Goal: Information Seeking & Learning: Learn about a topic

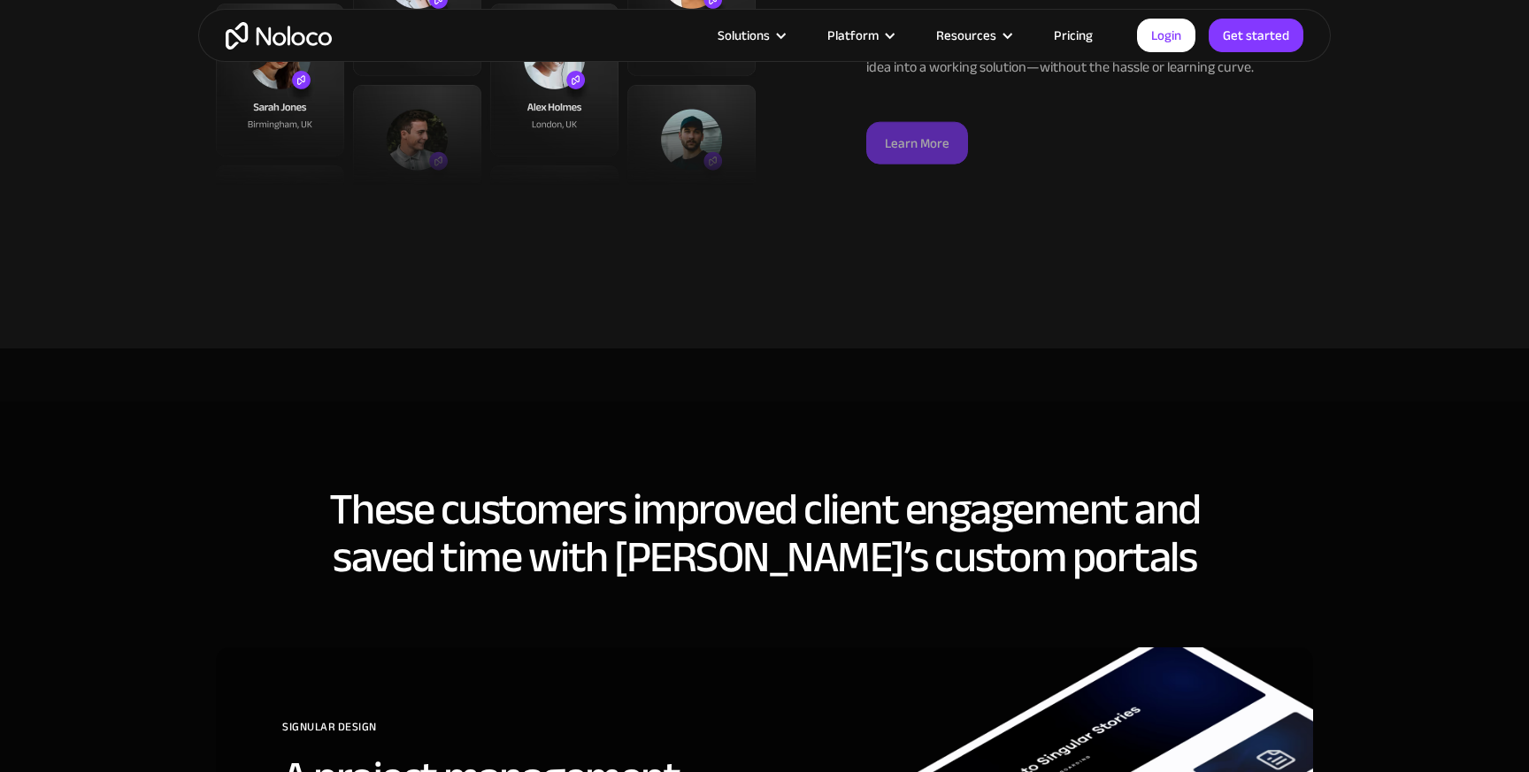
scroll to position [4961, 0]
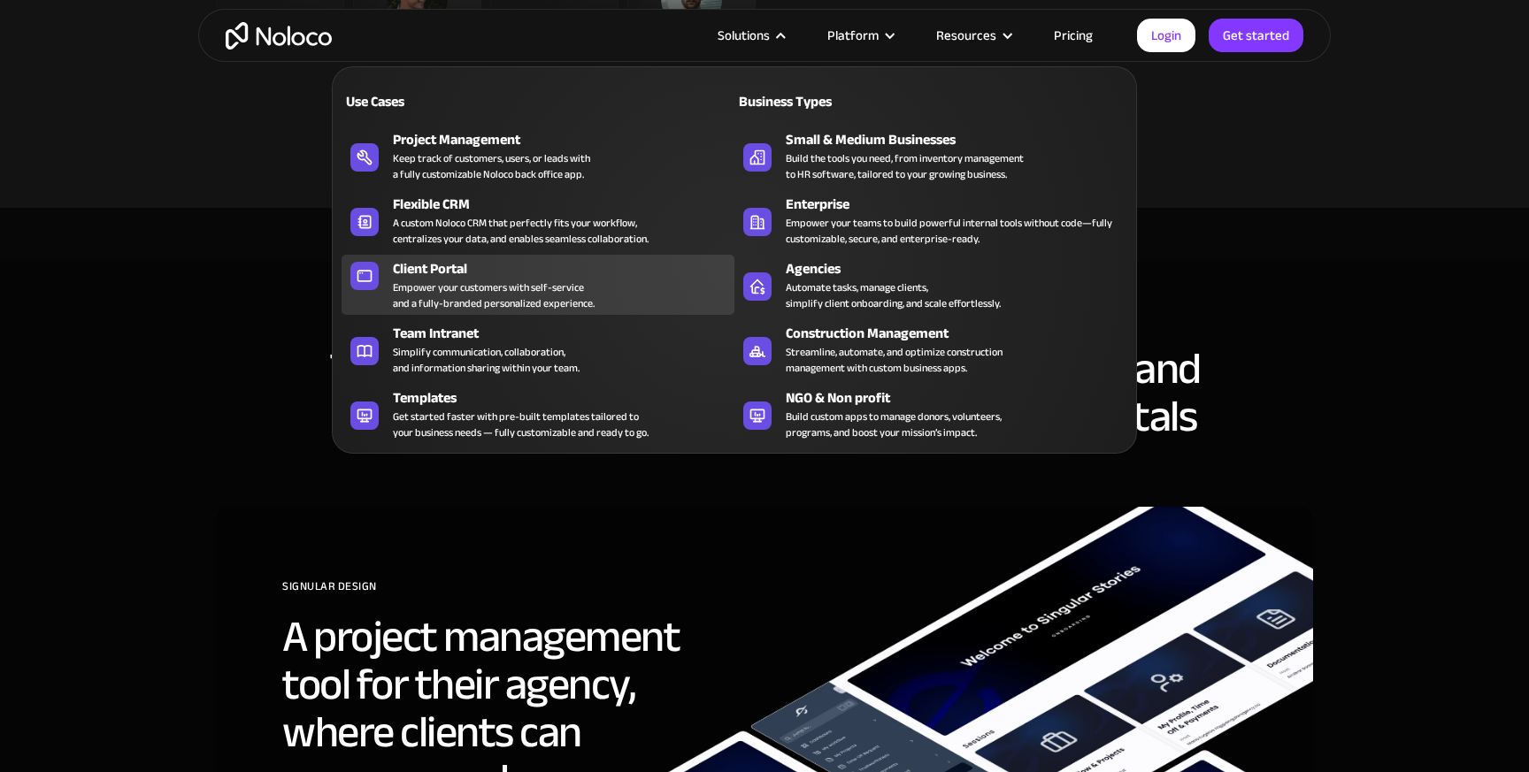
click at [504, 289] on div "Empower your customers with self-service and a fully-branded personalized exper…" at bounding box center [494, 296] width 202 height 32
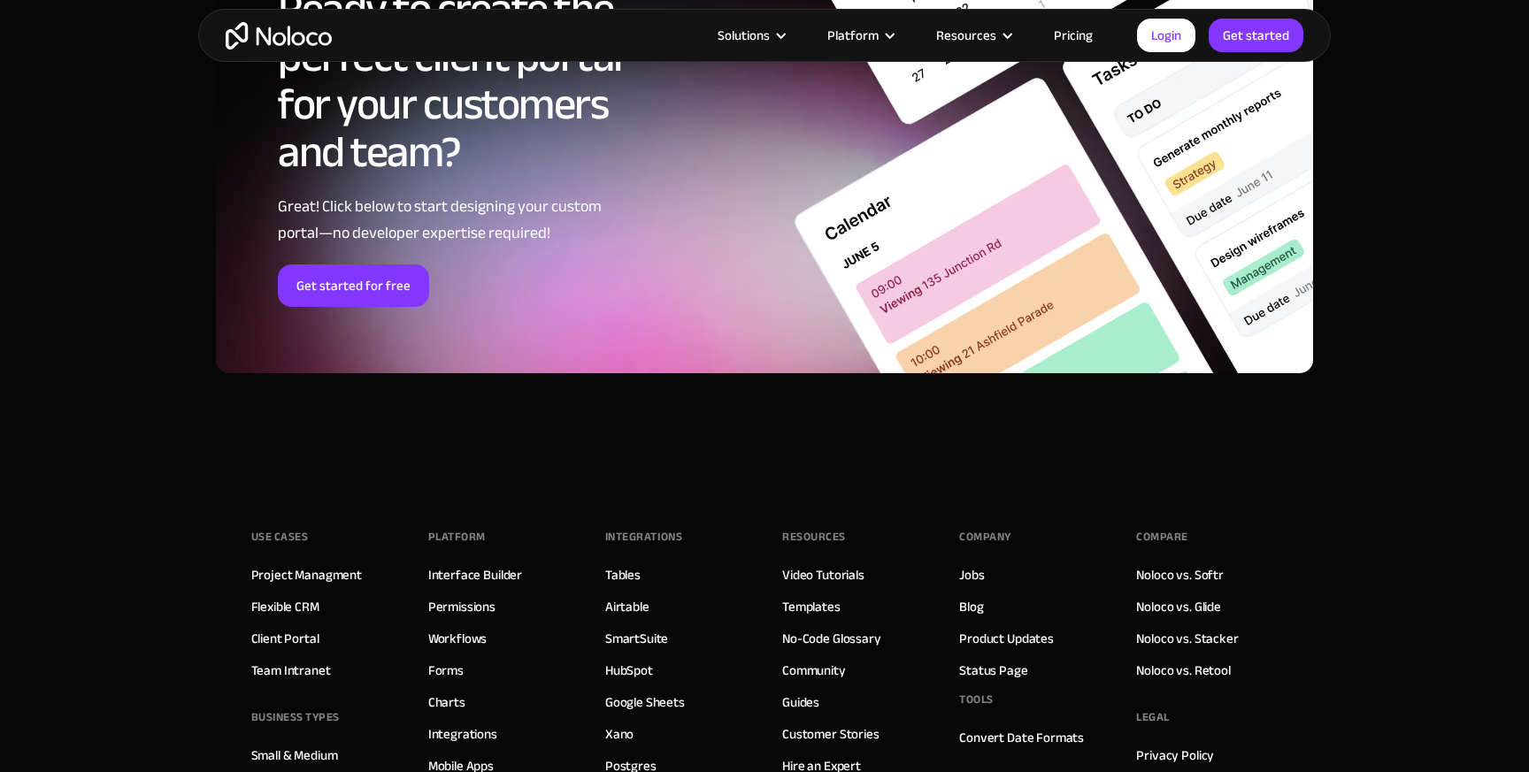
scroll to position [9907, 0]
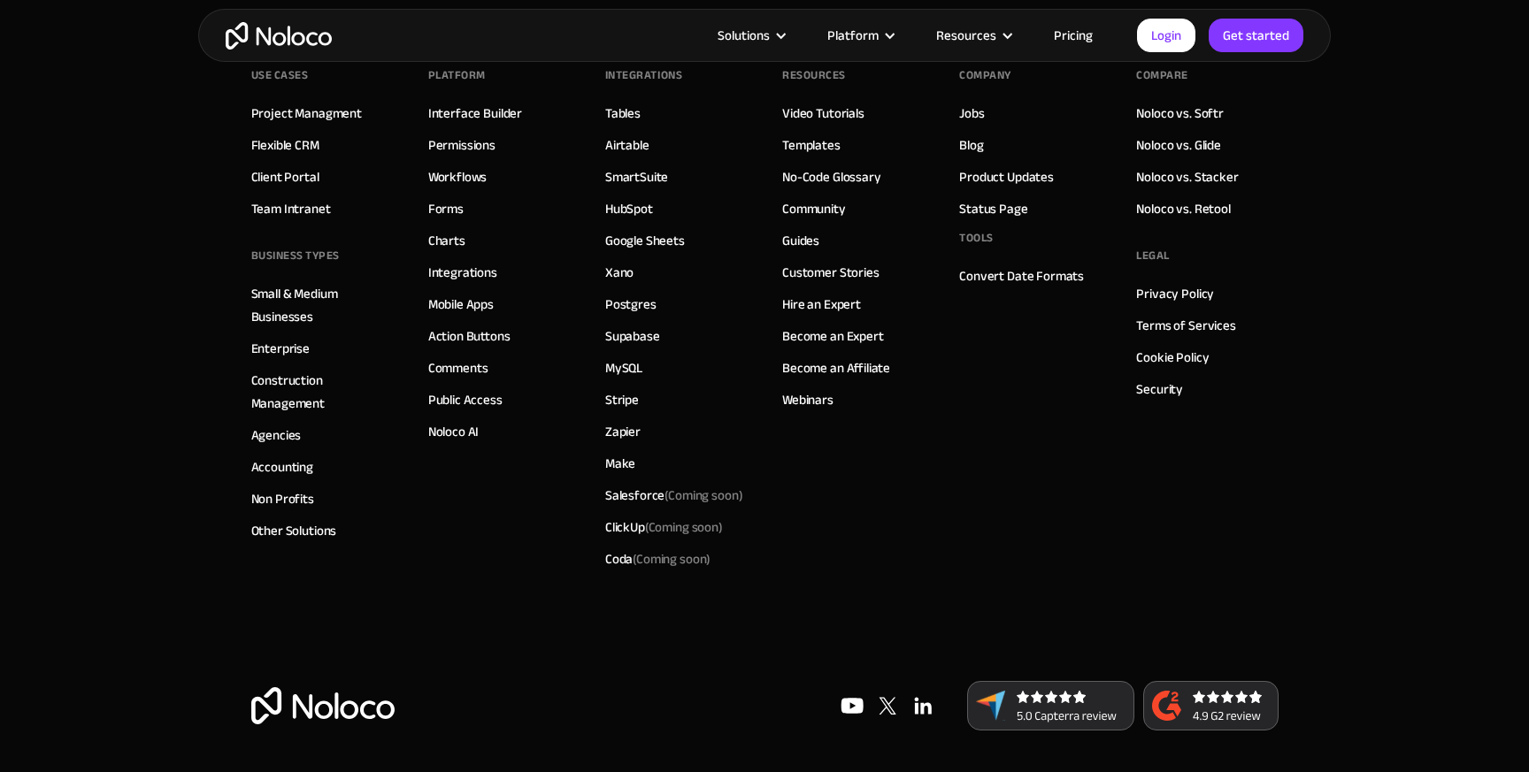
click at [1075, 34] on link "Pricing" at bounding box center [1072, 35] width 83 height 23
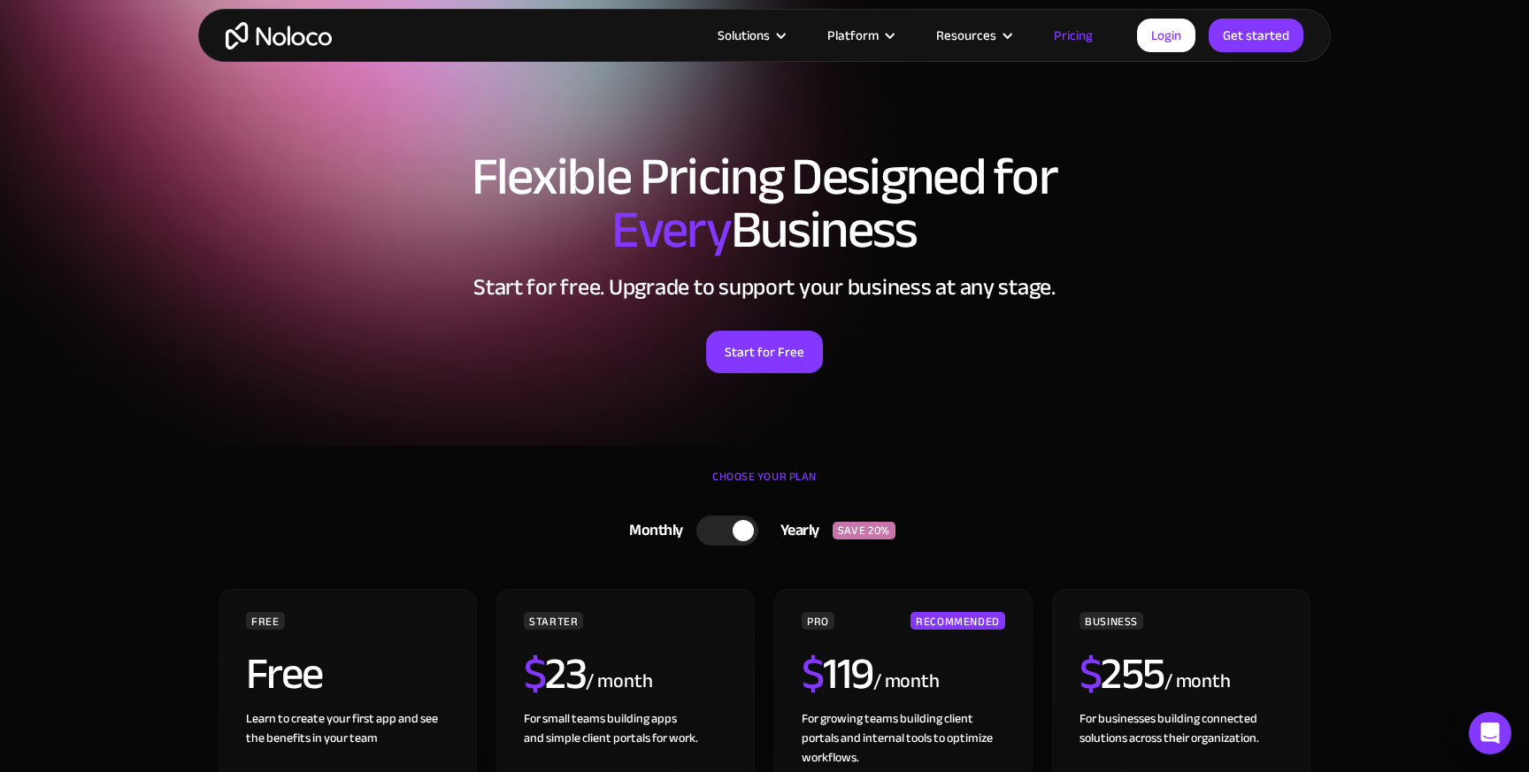
scroll to position [25, 0]
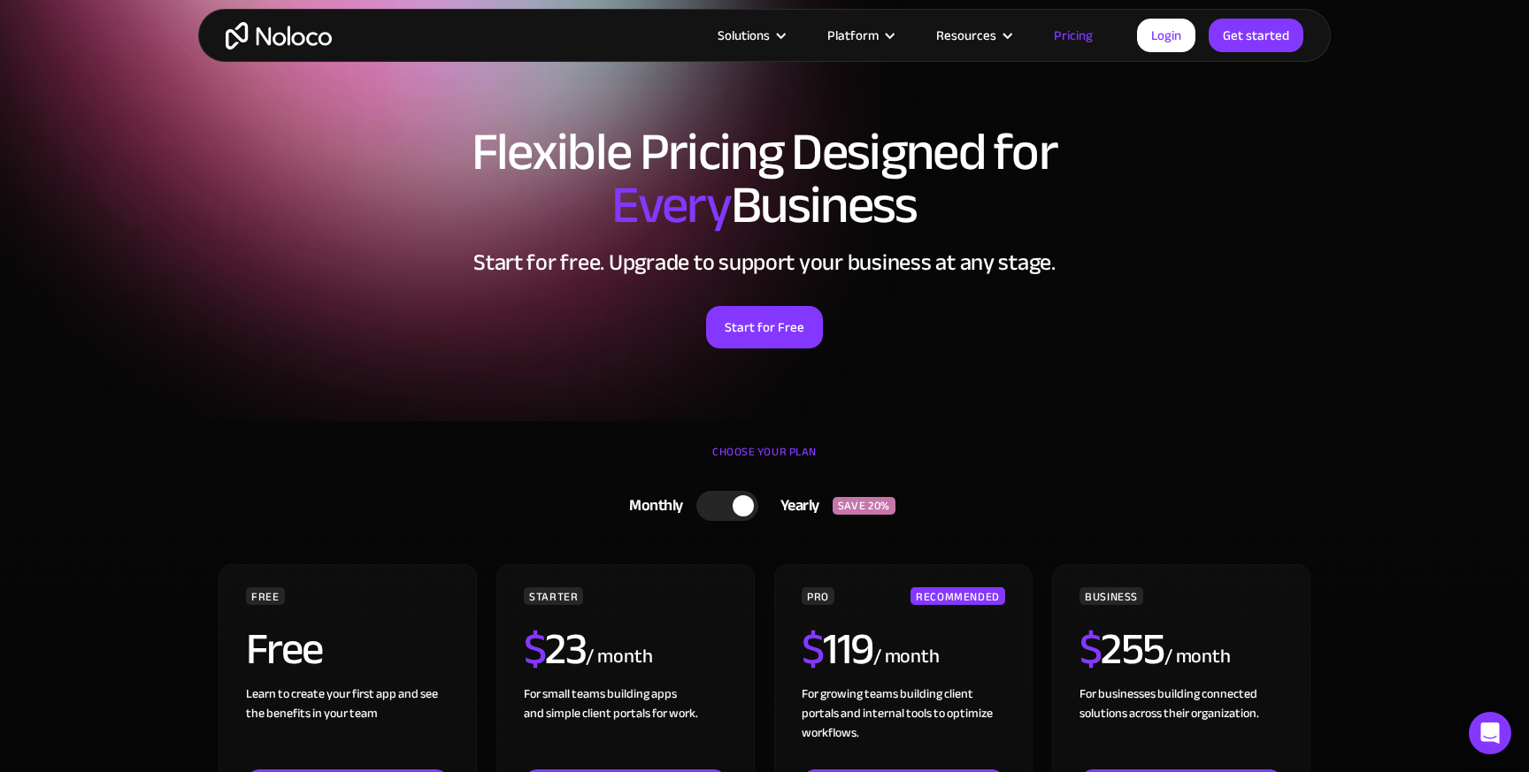
click at [712, 508] on div at bounding box center [727, 506] width 62 height 30
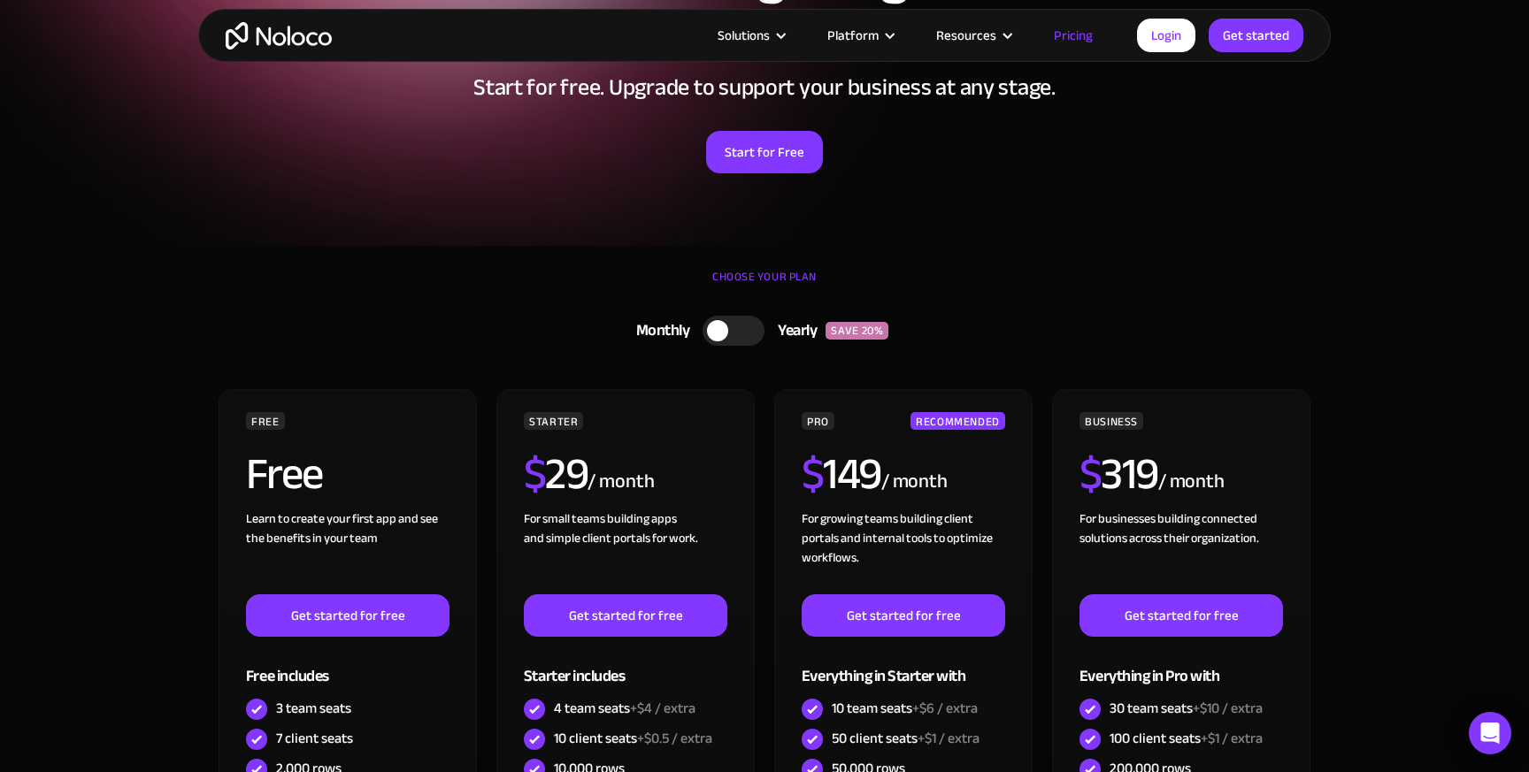
scroll to position [106, 0]
